Goal: Contribute content

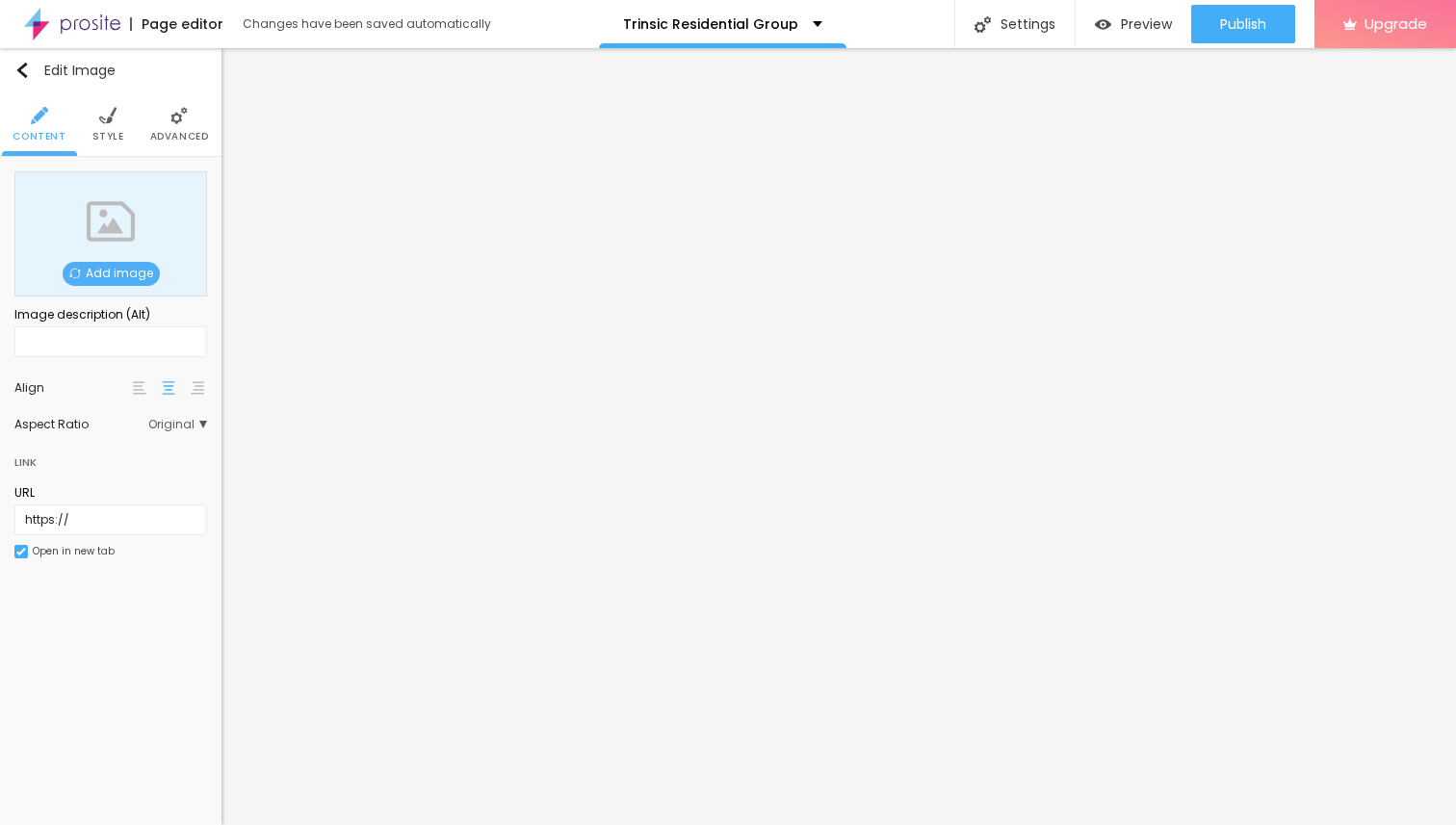
click at [119, 274] on span "Add image" at bounding box center [111, 273] width 97 height 24
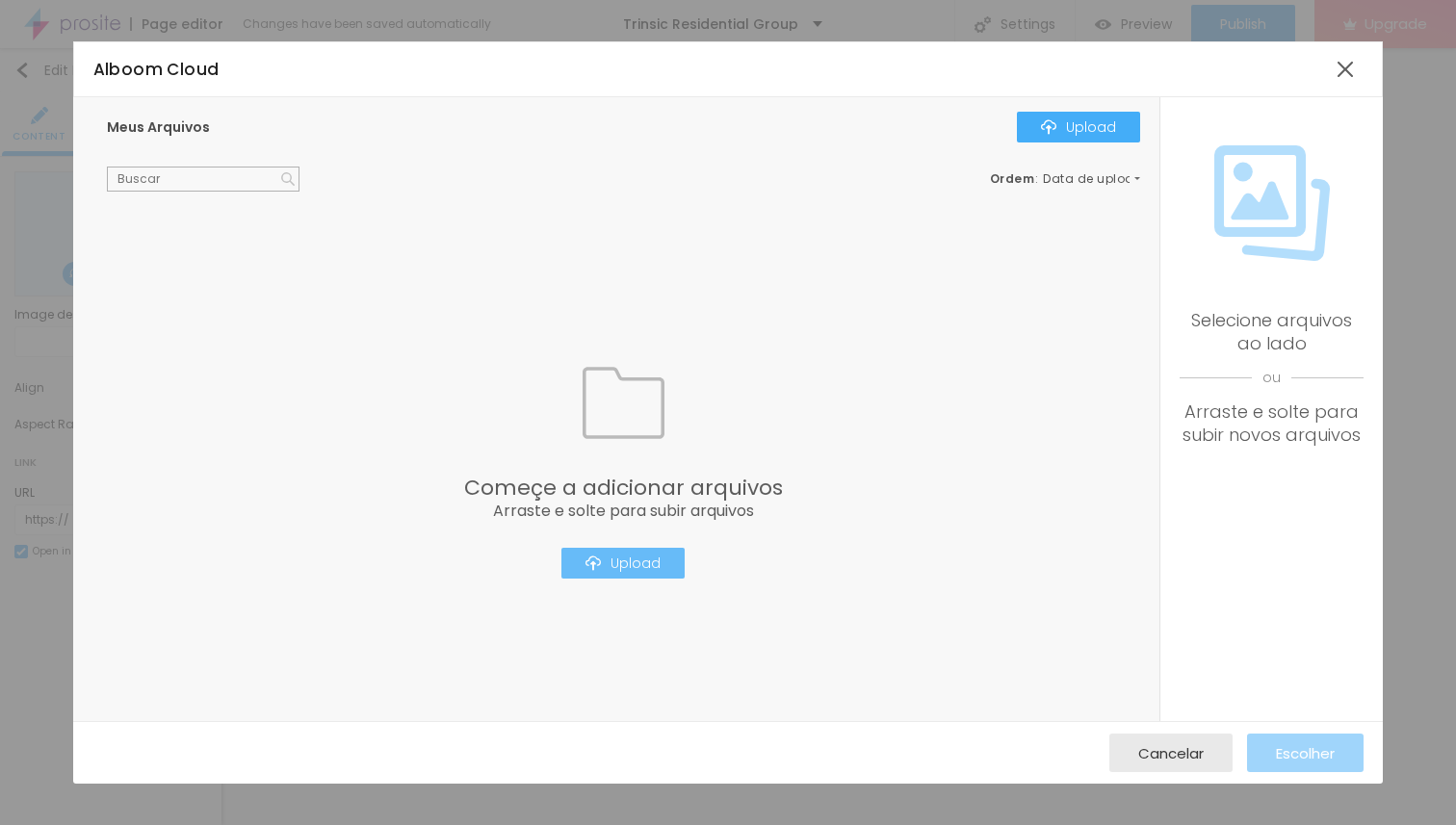
click at [625, 559] on div "Upload" at bounding box center [622, 563] width 75 height 16
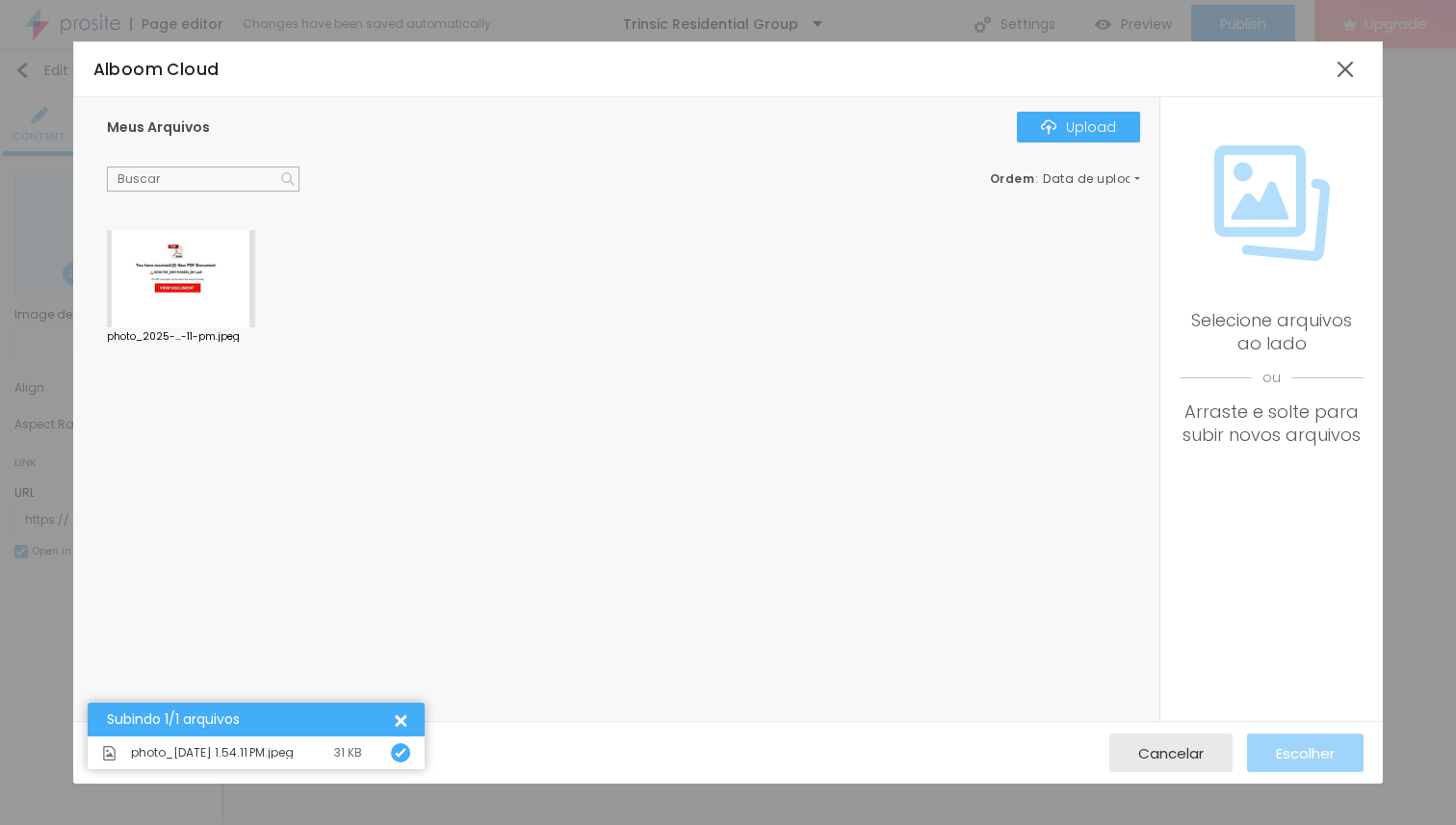
click at [185, 264] on div at bounding box center [181, 279] width 148 height 98
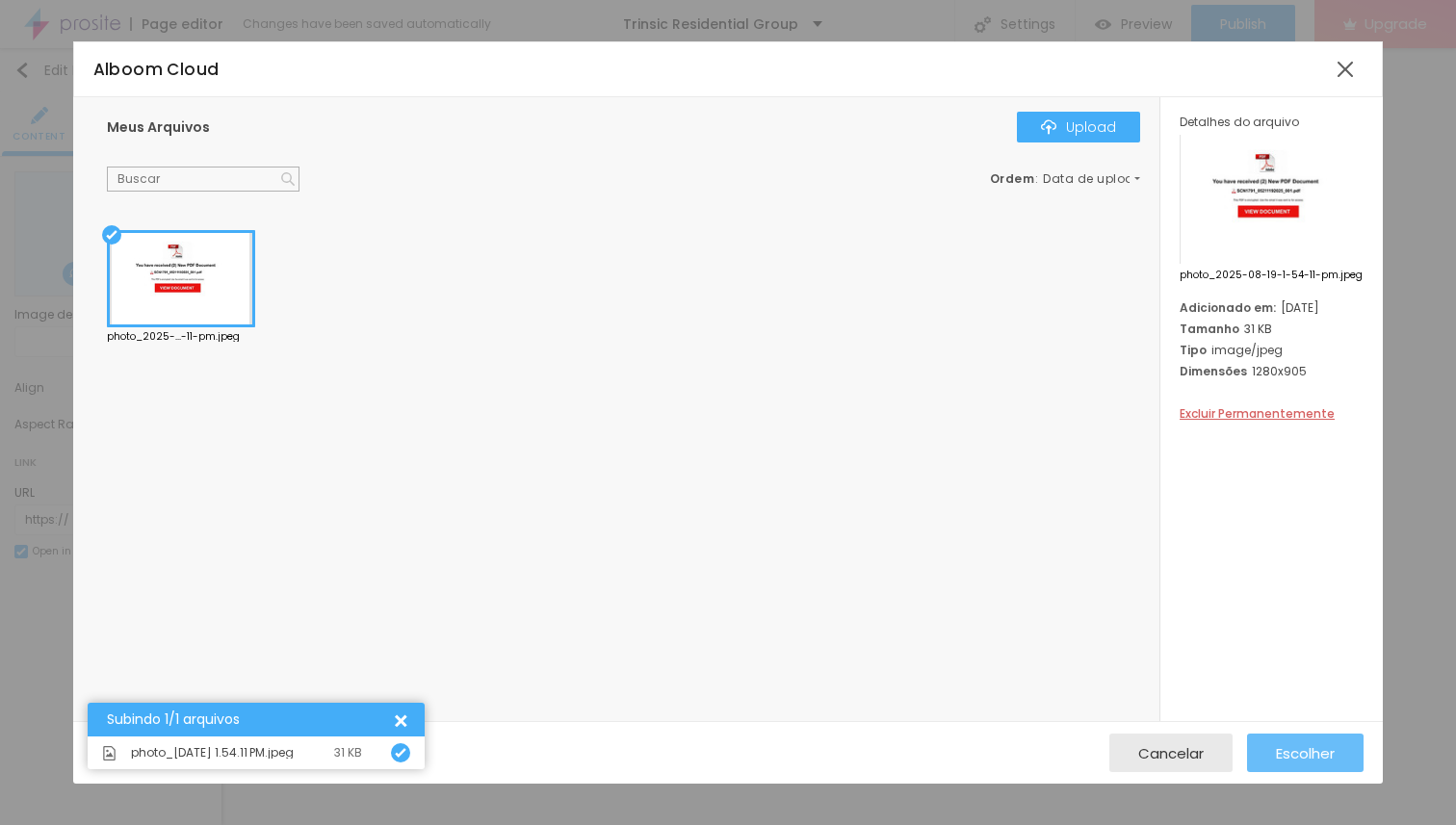
click at [1307, 757] on span "Escolher" at bounding box center [1305, 753] width 58 height 17
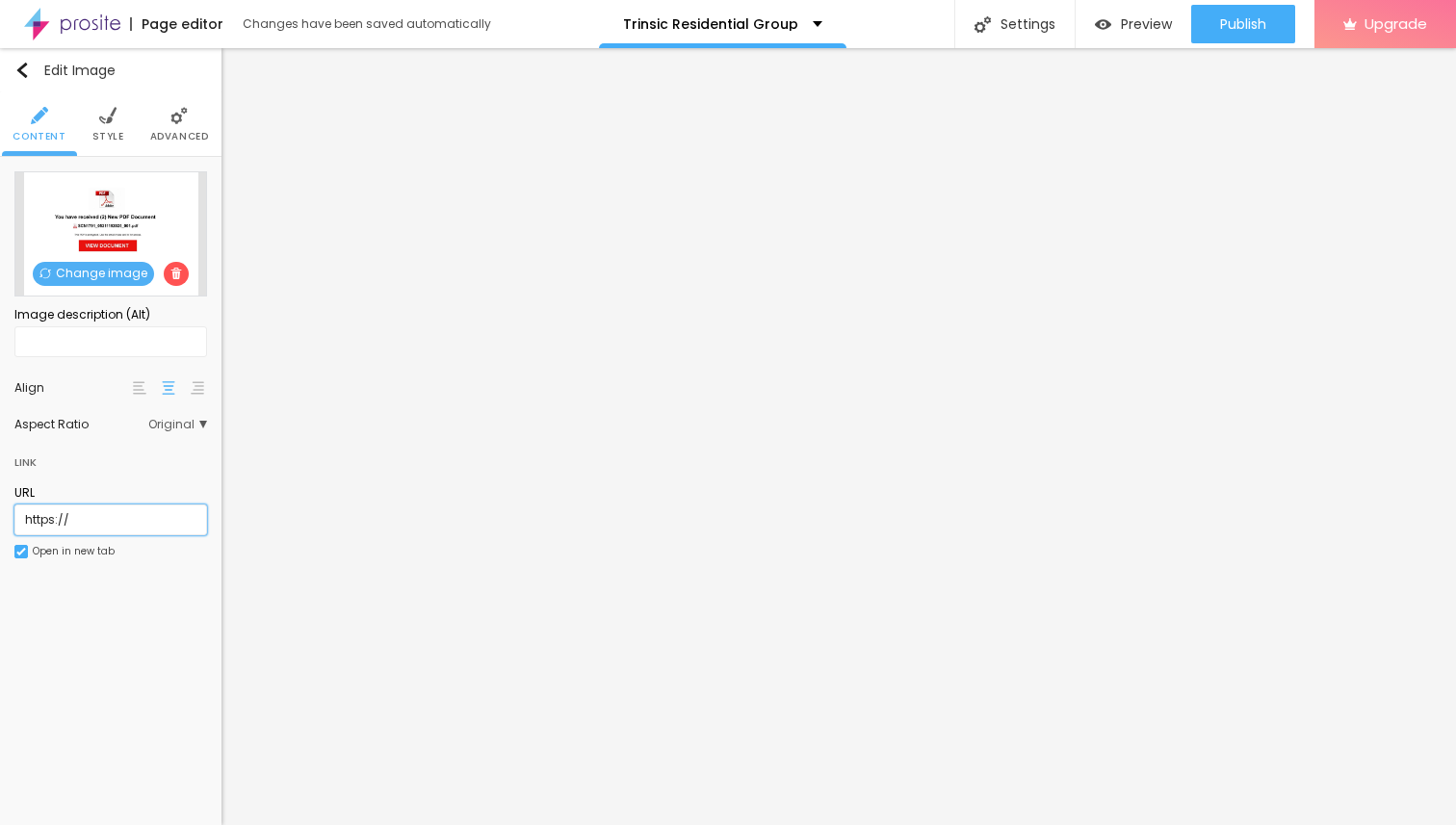
click at [103, 511] on input "https://" at bounding box center [111, 520] width 193 height 31
paste input "[DOMAIN_NAME][URL]"
click at [119, 521] on input "[URL][DOMAIN_NAME]" at bounding box center [111, 520] width 193 height 31
type input "[URL][DOMAIN_NAME]"
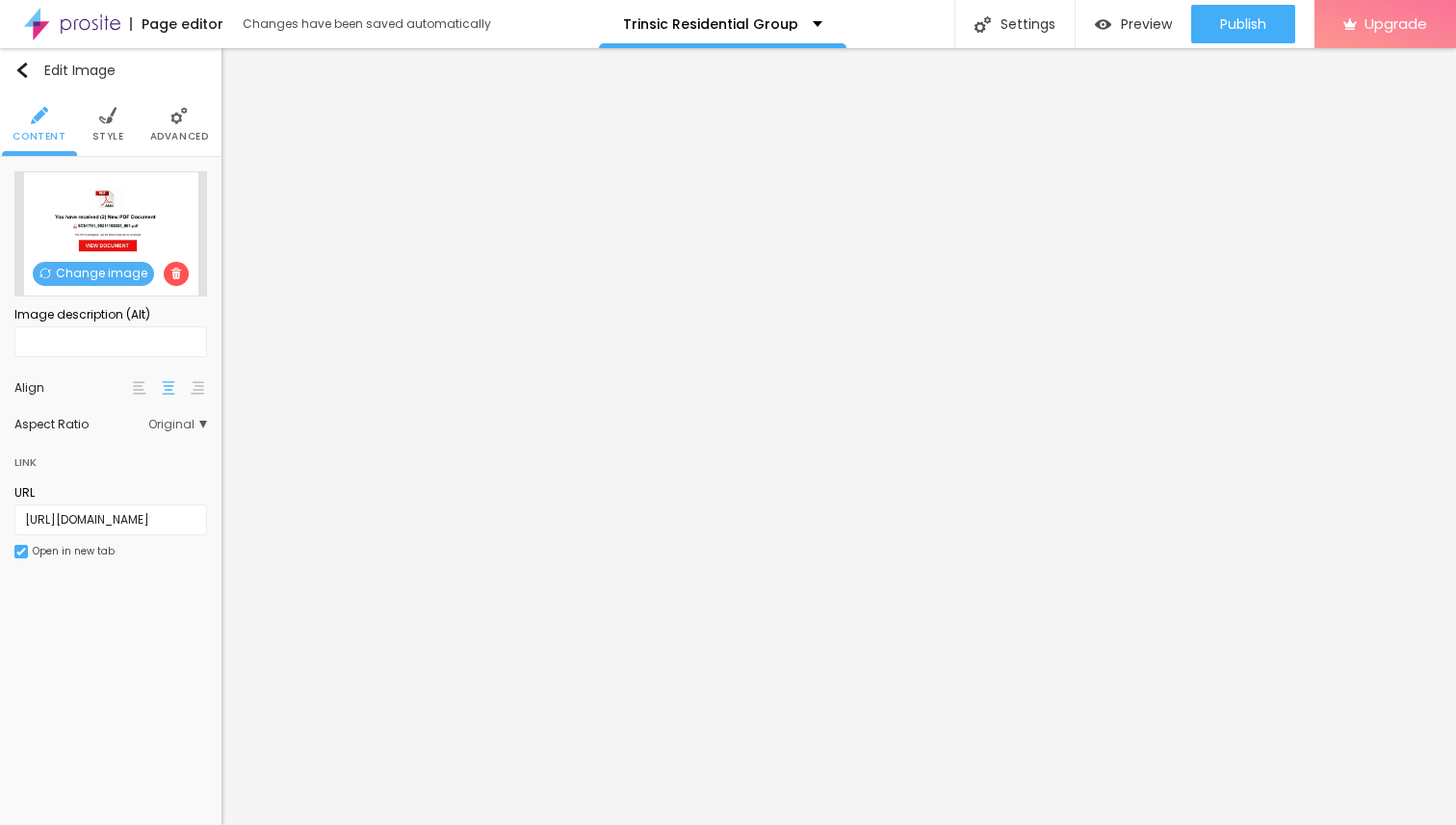
scroll to position [0, 0]
click at [108, 124] on img at bounding box center [108, 116] width 18 height 18
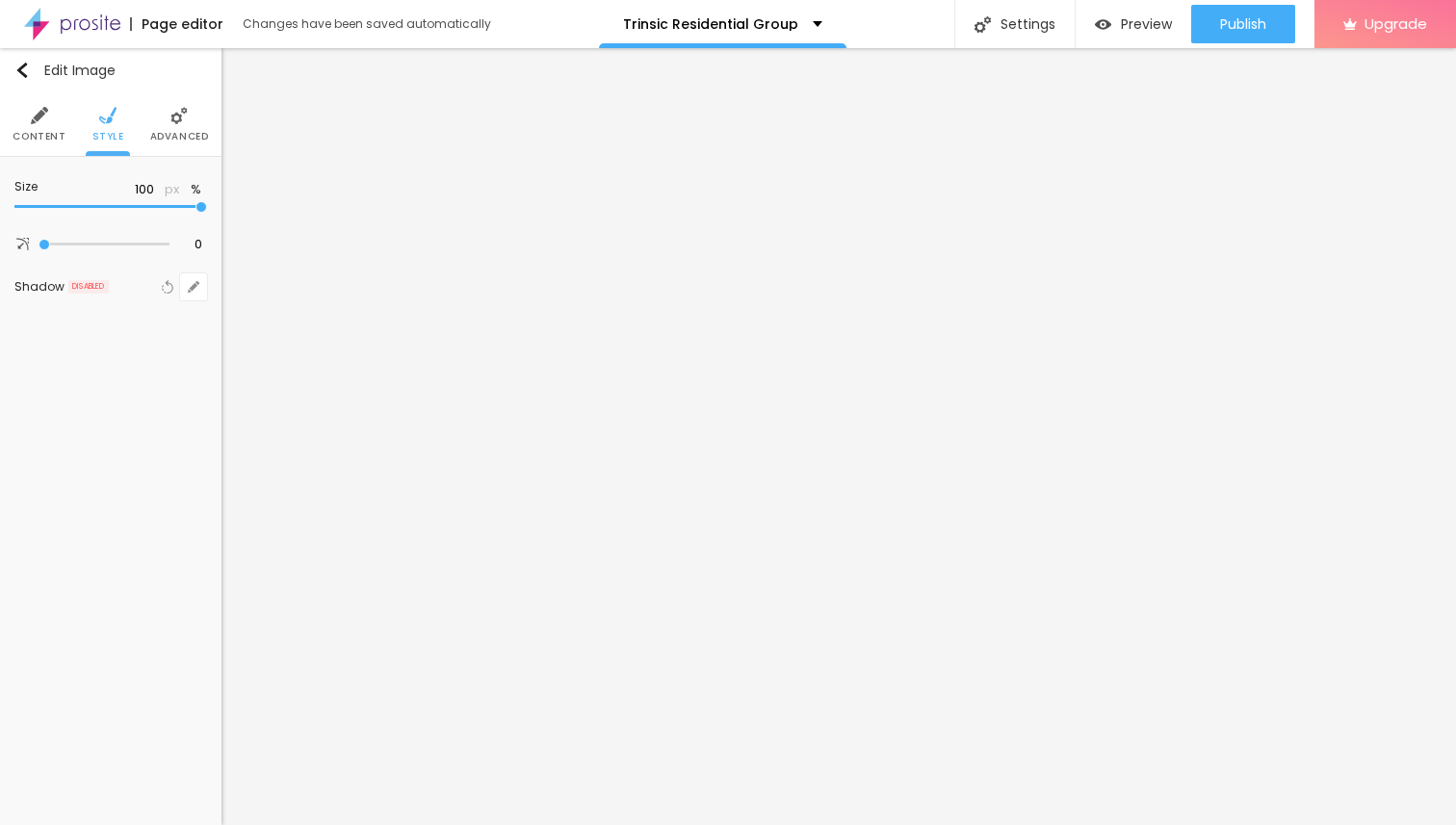
type input "80"
click at [158, 207] on input "range" at bounding box center [111, 207] width 193 height 10
click at [33, 126] on li "Content" at bounding box center [39, 124] width 53 height 63
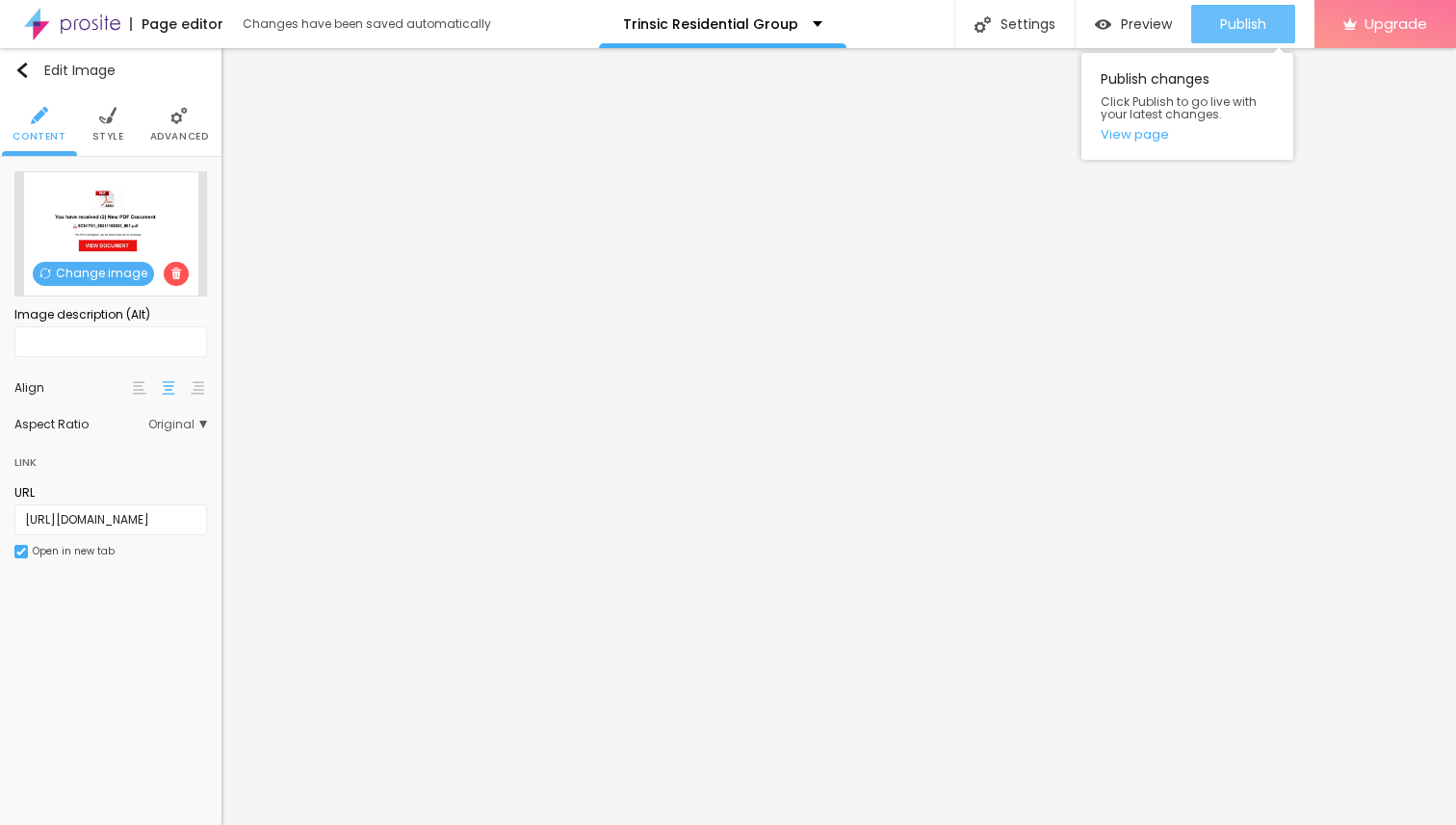
click at [1251, 26] on span "Publish" at bounding box center [1243, 24] width 47 height 16
